Goal: Browse casually: Explore the website without a specific task or goal

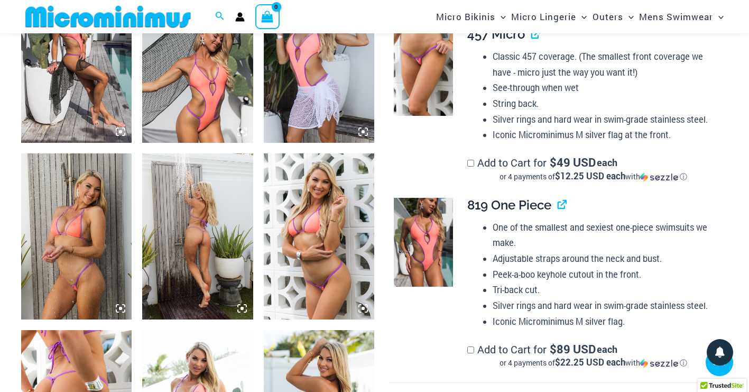
scroll to position [836, 0]
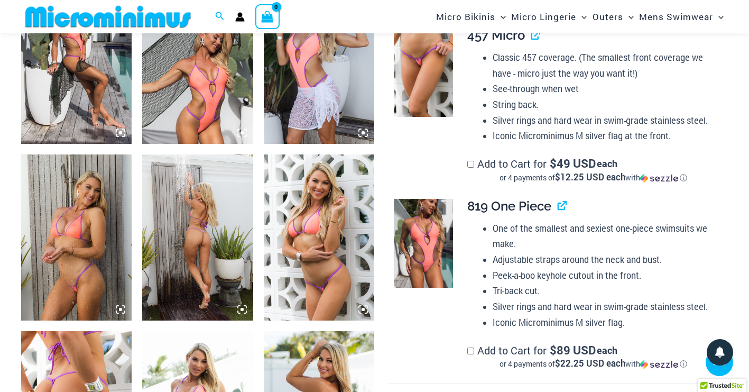
click at [190, 218] on img at bounding box center [197, 237] width 110 height 166
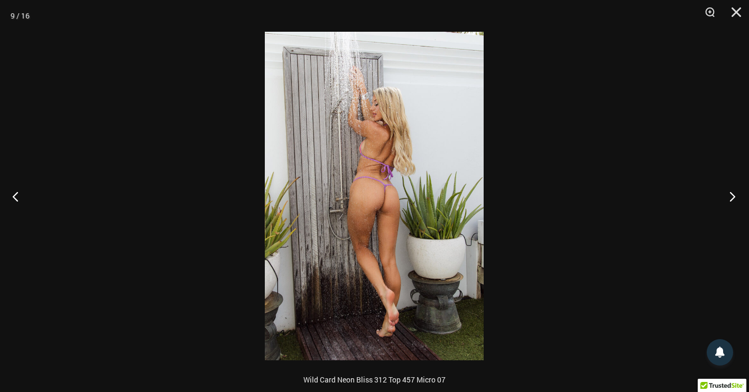
click at [731, 194] on button "Next" at bounding box center [729, 196] width 40 height 53
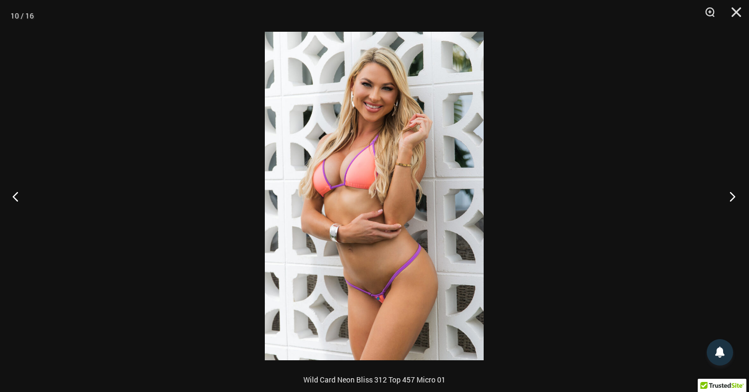
click at [731, 194] on button "Next" at bounding box center [729, 196] width 40 height 53
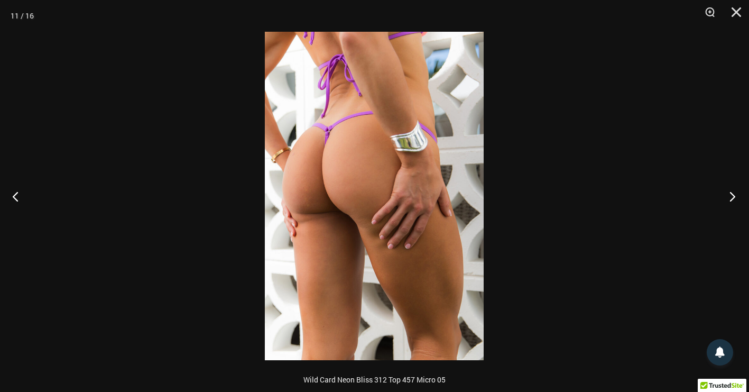
click at [731, 194] on button "Next" at bounding box center [729, 196] width 40 height 53
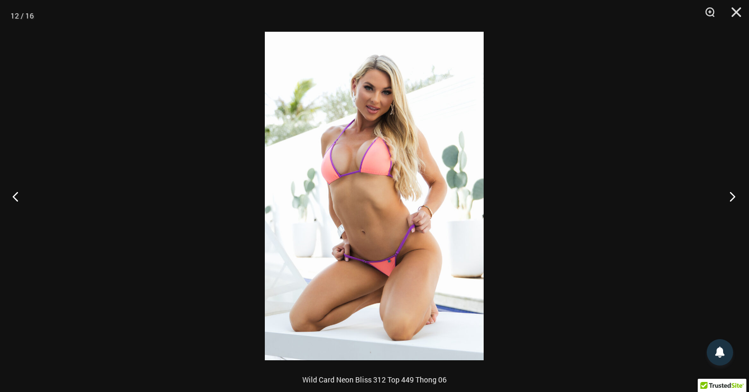
click at [731, 194] on button "Next" at bounding box center [729, 196] width 40 height 53
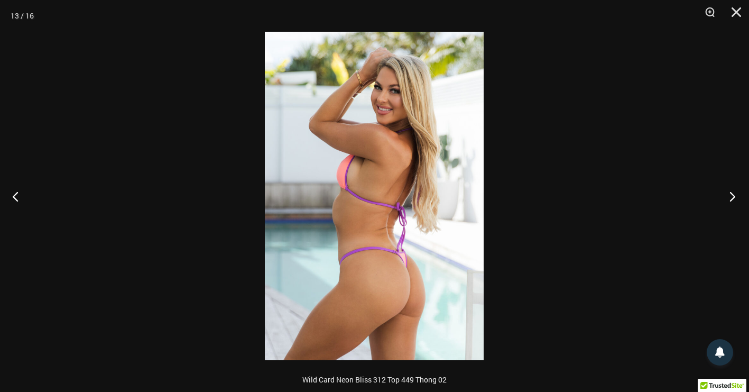
click at [731, 194] on button "Next" at bounding box center [729, 196] width 40 height 53
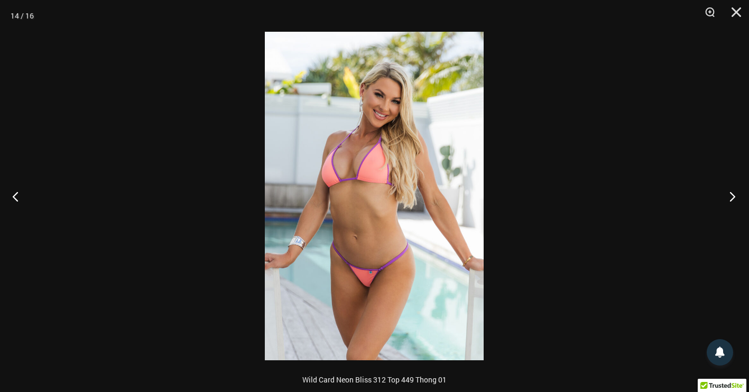
click at [731, 194] on button "Next" at bounding box center [729, 196] width 40 height 53
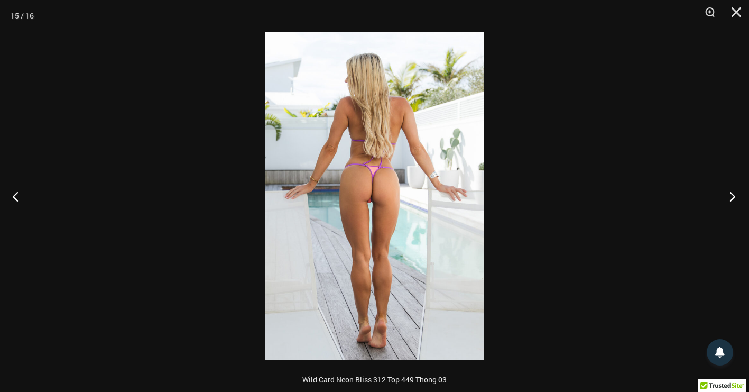
click at [731, 194] on button "Next" at bounding box center [729, 196] width 40 height 53
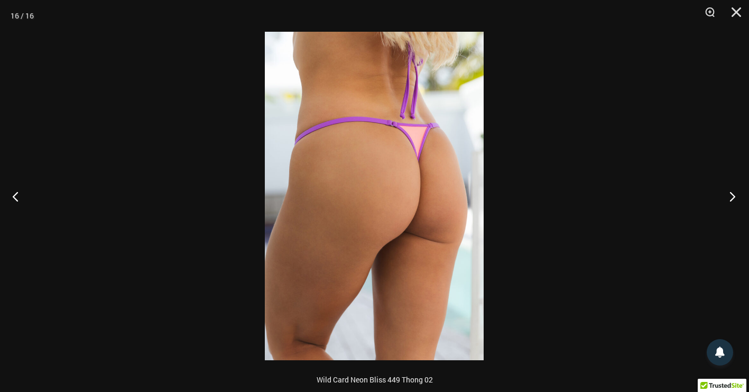
click at [731, 194] on button "Next" at bounding box center [729, 196] width 40 height 53
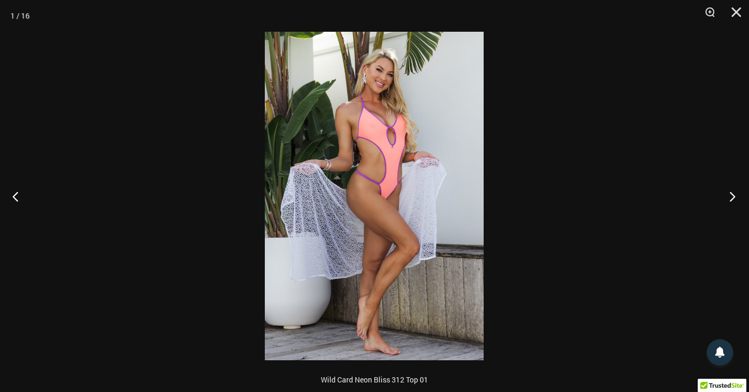
click at [731, 194] on button "Next" at bounding box center [729, 196] width 40 height 53
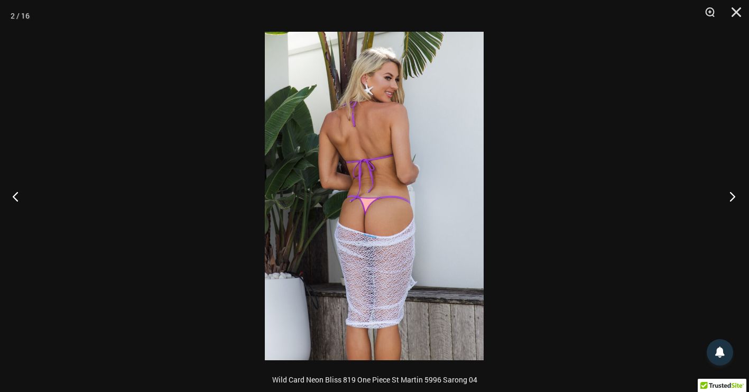
click at [731, 194] on button "Next" at bounding box center [729, 196] width 40 height 53
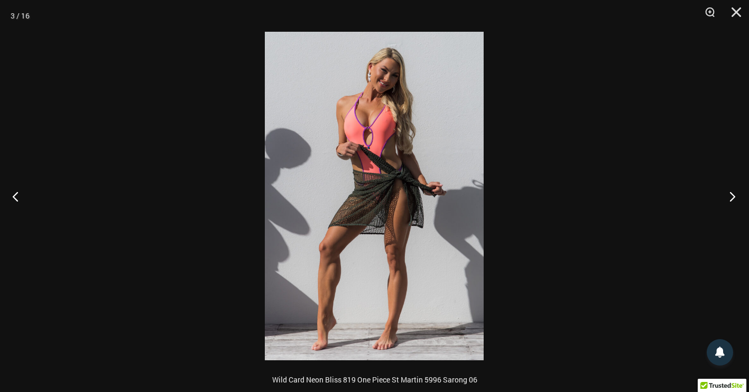
click at [731, 194] on button "Next" at bounding box center [729, 196] width 40 height 53
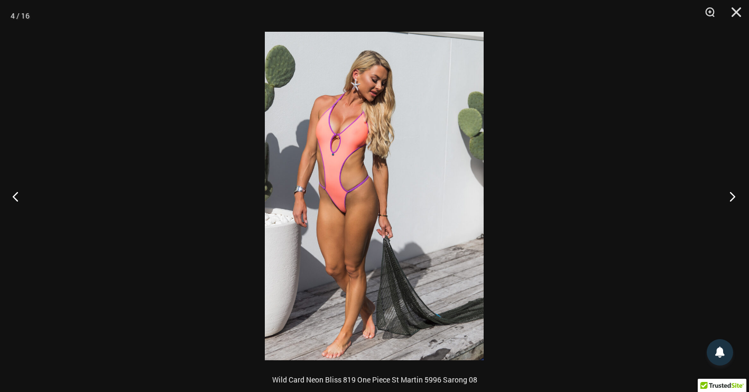
click at [731, 194] on button "Next" at bounding box center [729, 196] width 40 height 53
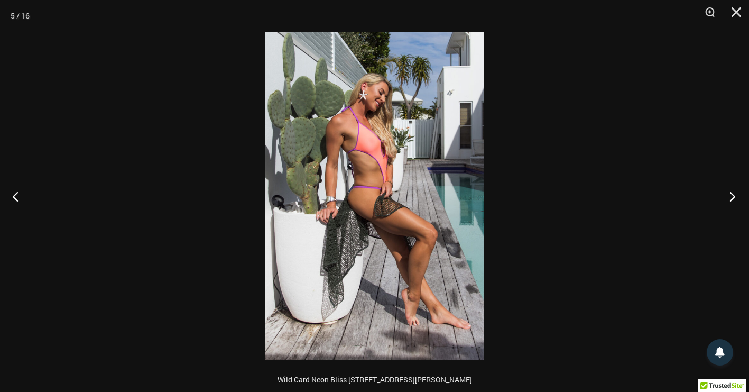
click at [731, 194] on button "Next" at bounding box center [729, 196] width 40 height 53
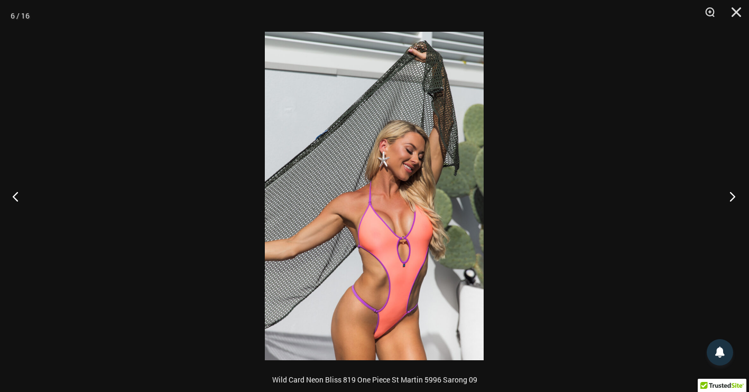
click at [731, 194] on button "Next" at bounding box center [729, 196] width 40 height 53
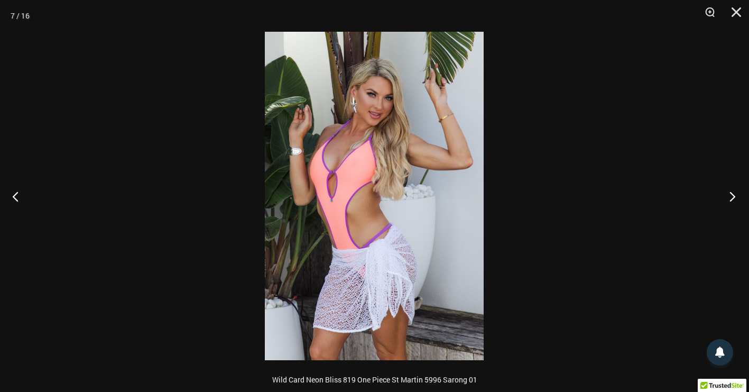
click at [731, 194] on button "Next" at bounding box center [729, 196] width 40 height 53
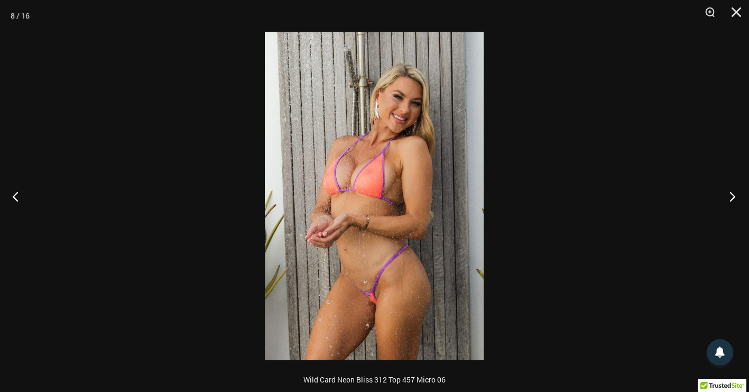
click at [731, 194] on button "Next" at bounding box center [729, 196] width 40 height 53
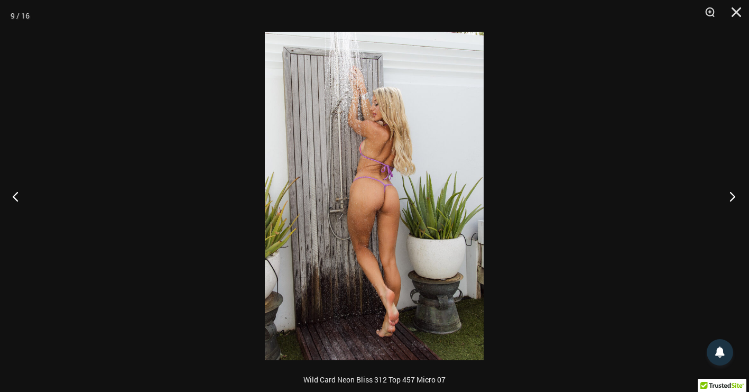
click at [732, 193] on button "Next" at bounding box center [729, 196] width 40 height 53
